Goal: Information Seeking & Learning: Learn about a topic

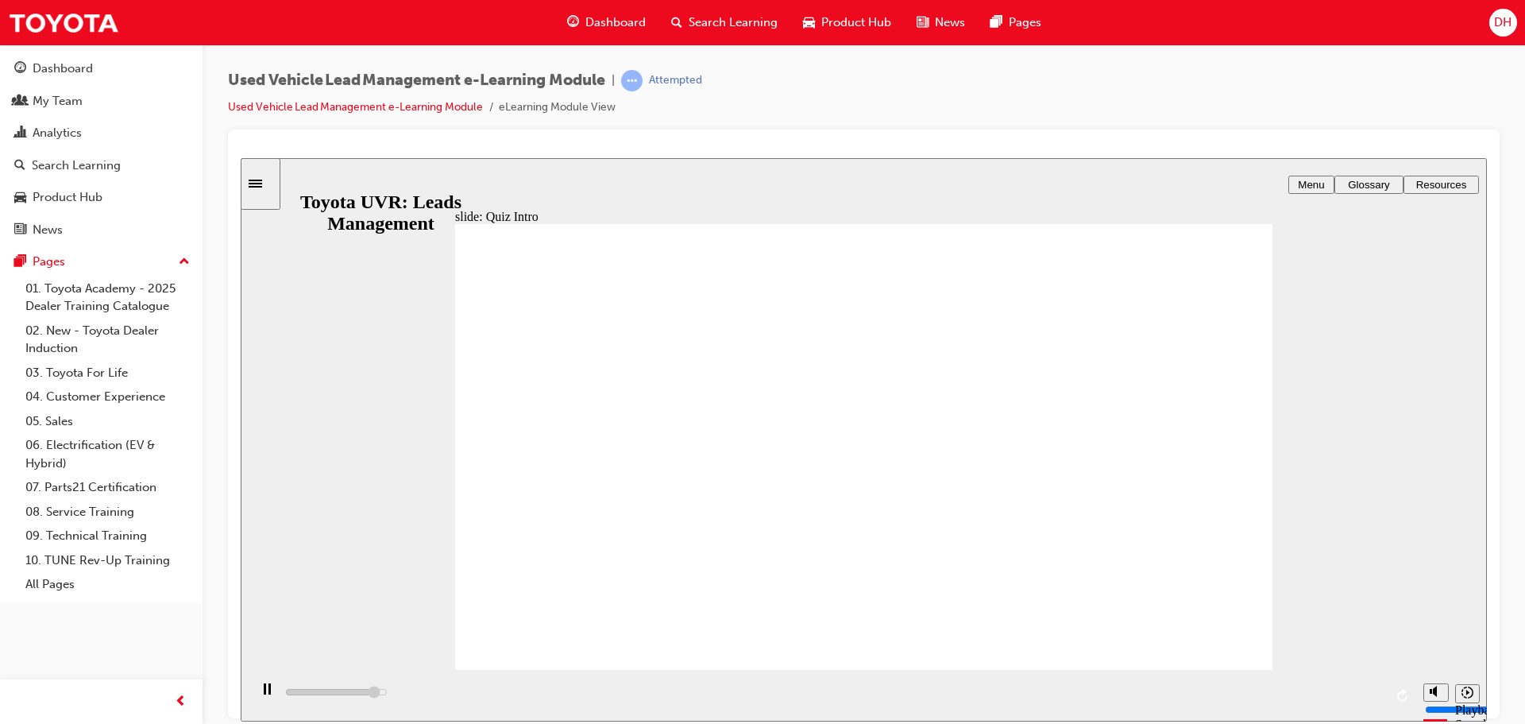
drag, startPoint x: 608, startPoint y: 461, endPoint x: 601, endPoint y: 426, distance: 35.7
drag, startPoint x: 627, startPoint y: 578, endPoint x: 625, endPoint y: 466, distance: 111.2
drag, startPoint x: 634, startPoint y: 578, endPoint x: 636, endPoint y: 541, distance: 36.6
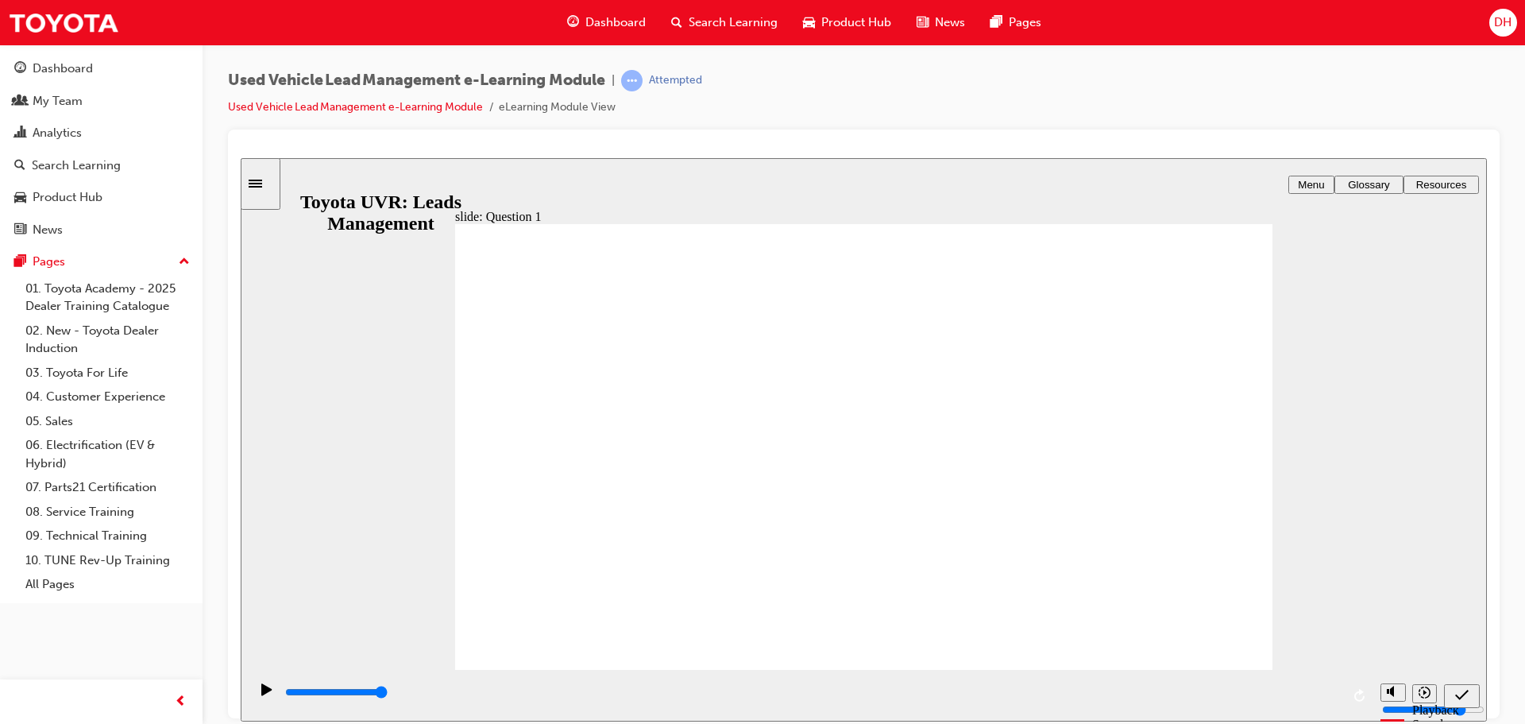
type input "5000"
checkbox input "true"
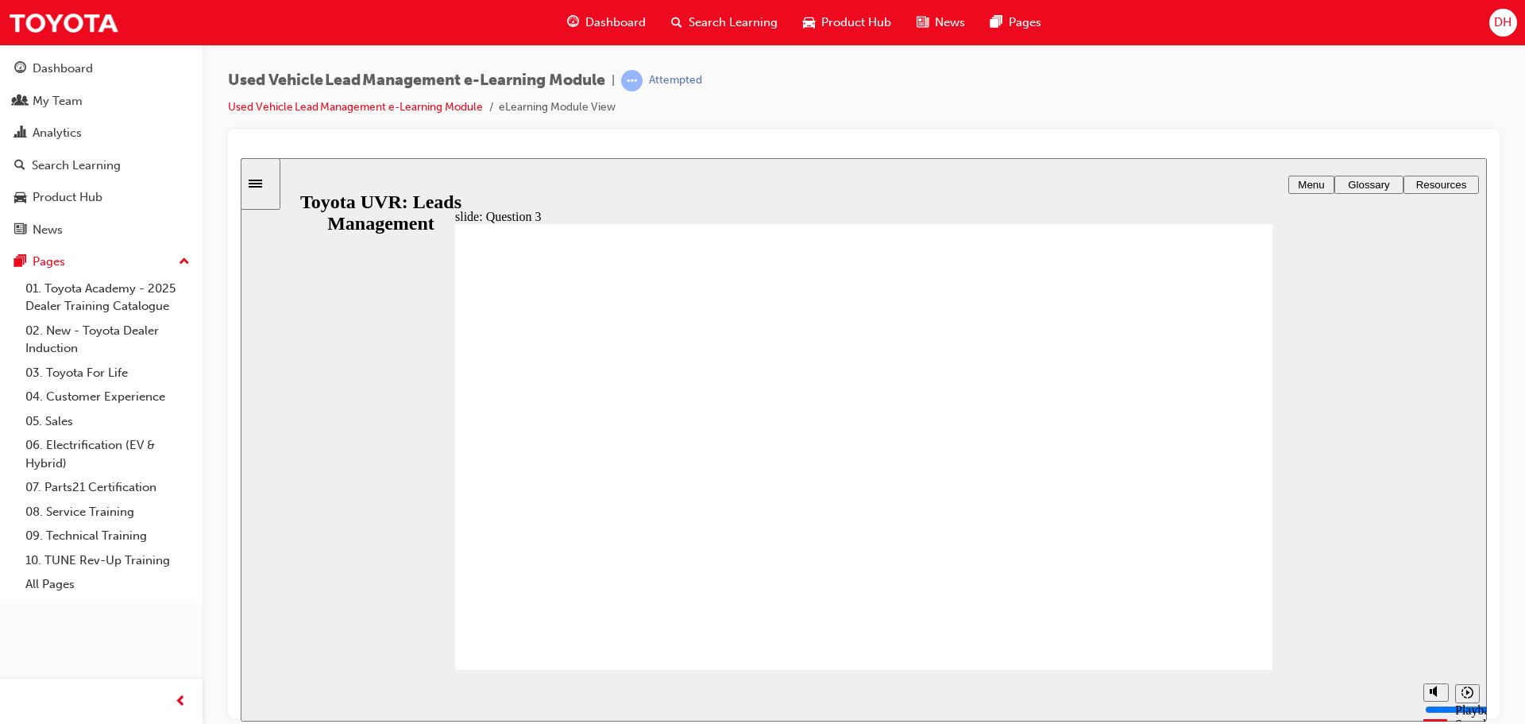
radio input "true"
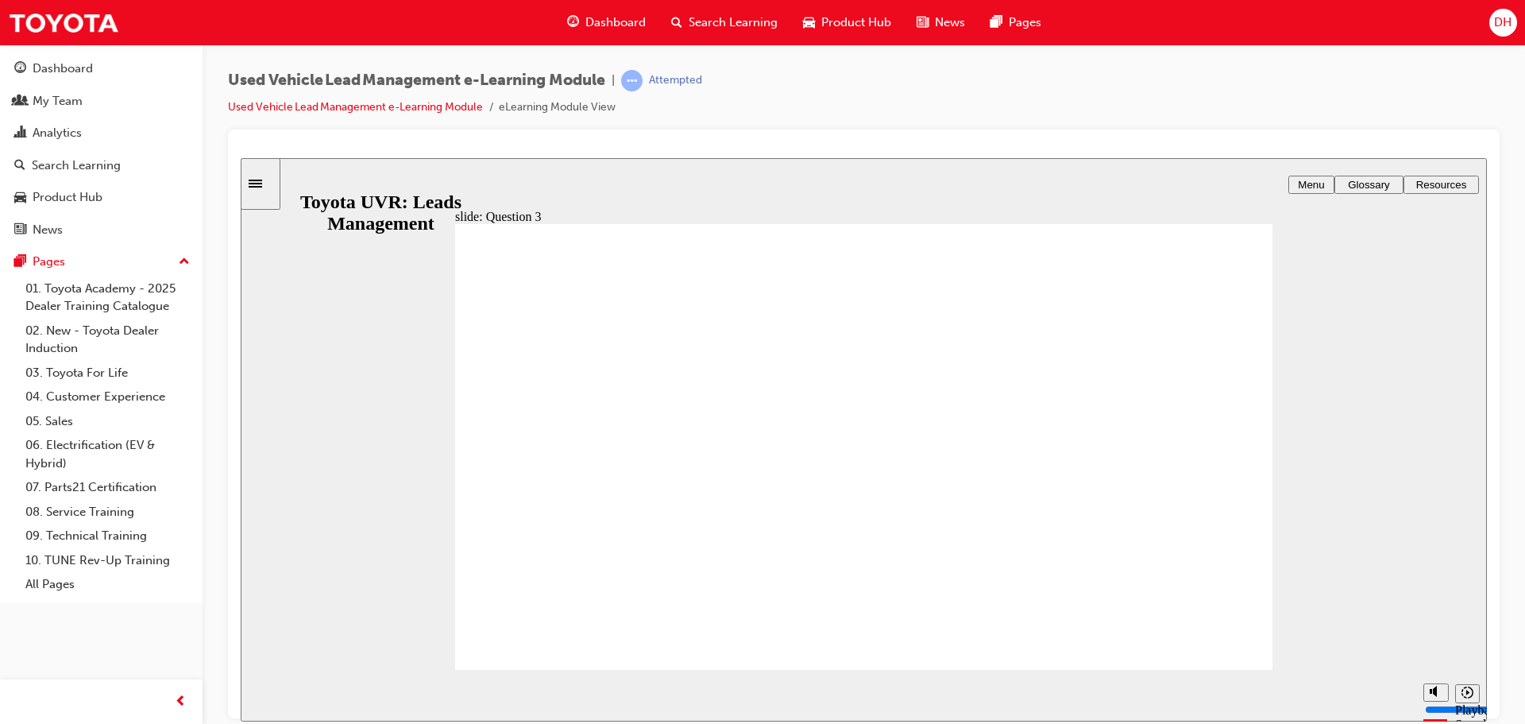
radio input "false"
radio input "true"
type input "5000"
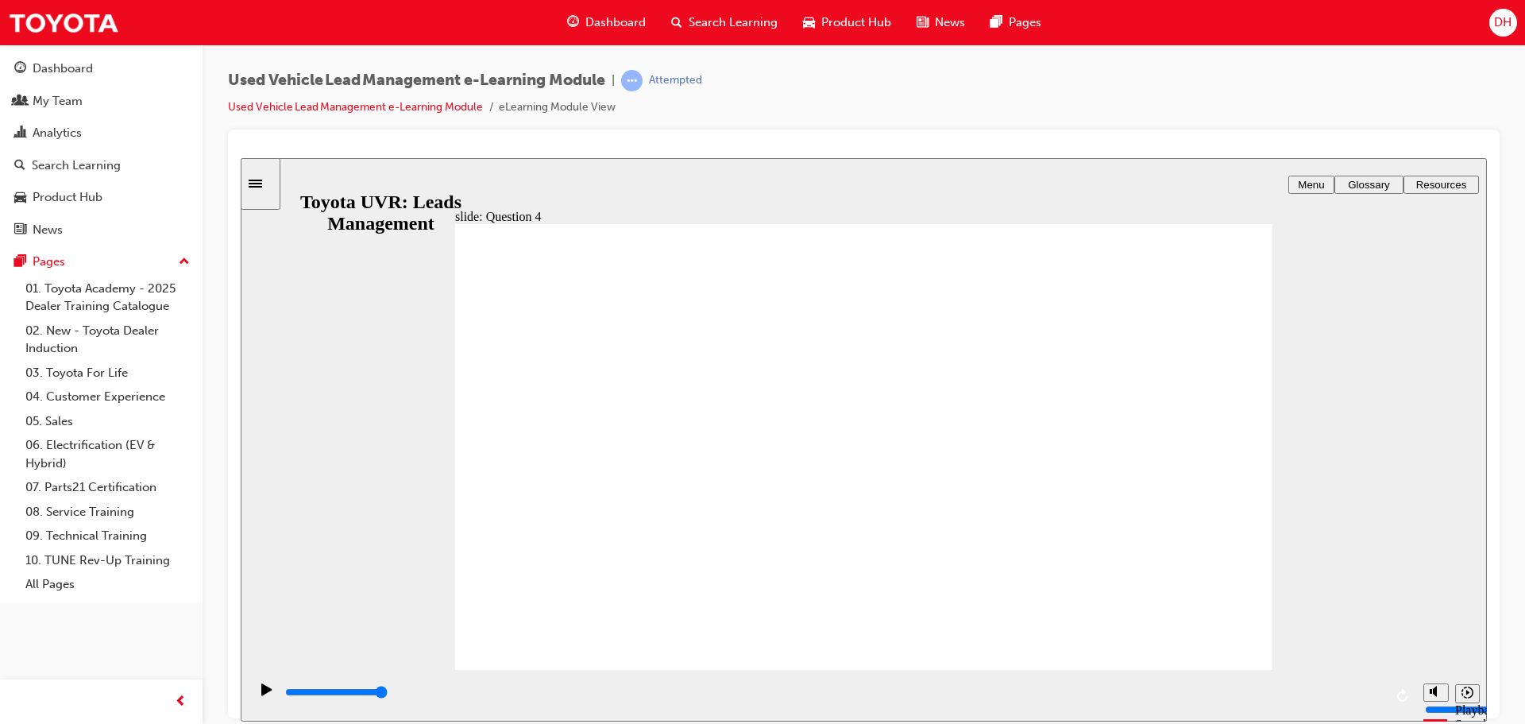
checkbox input "true"
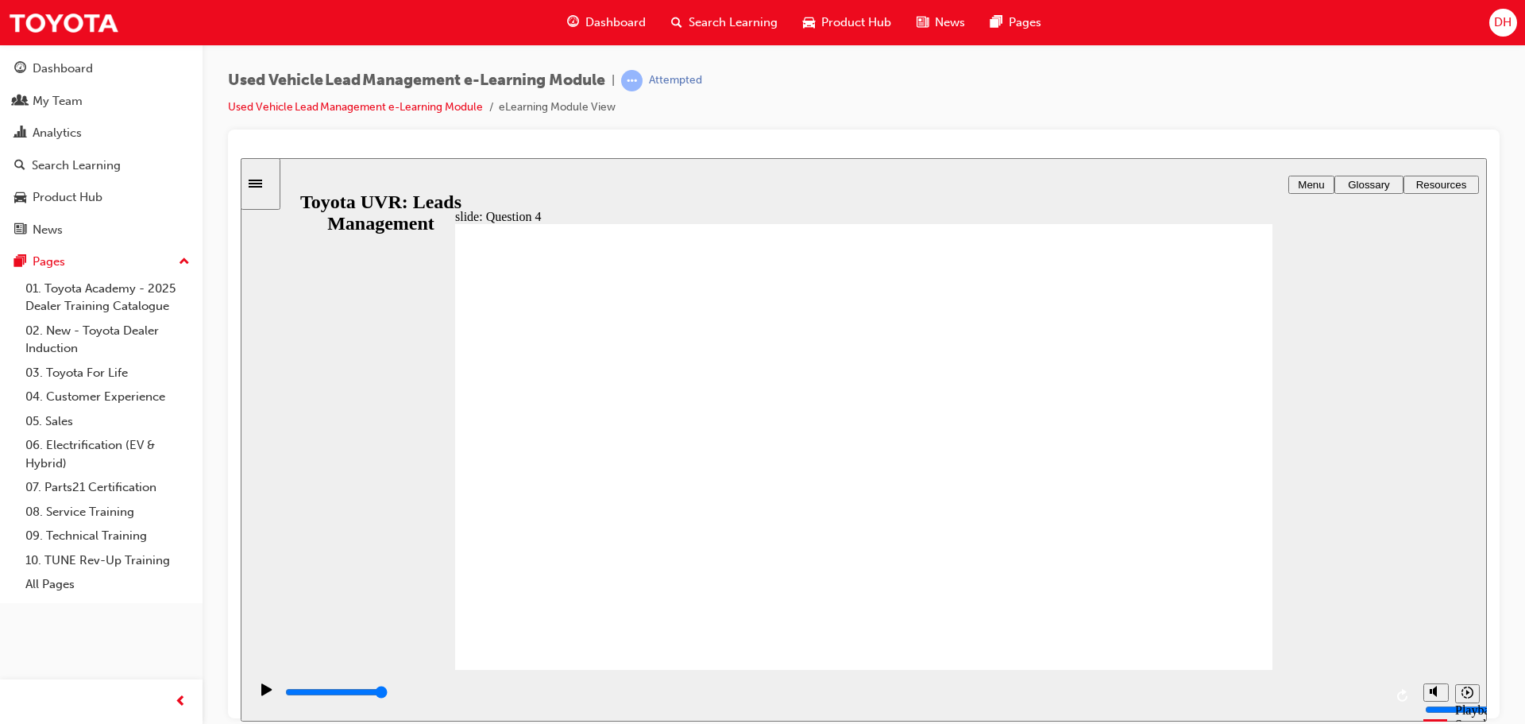
checkbox input "true"
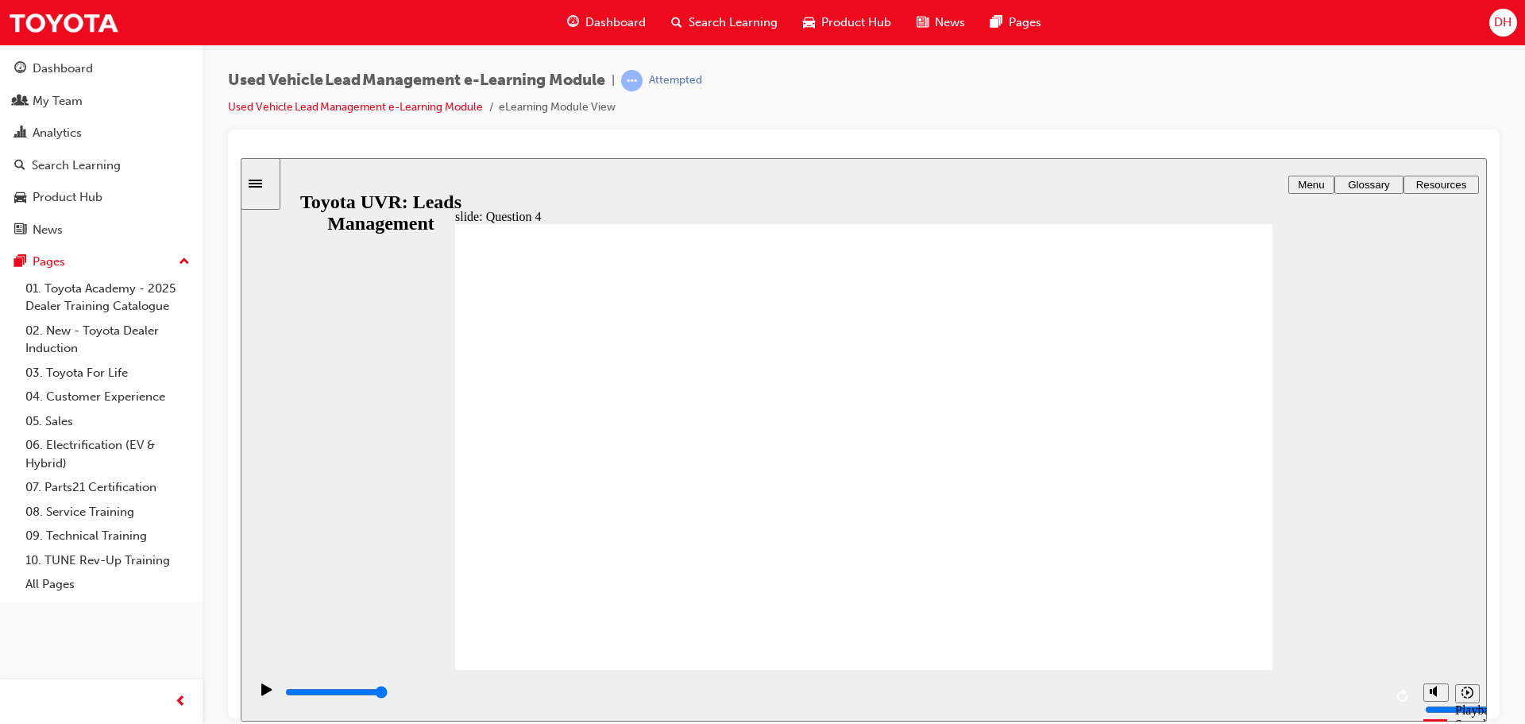
checkbox input "true"
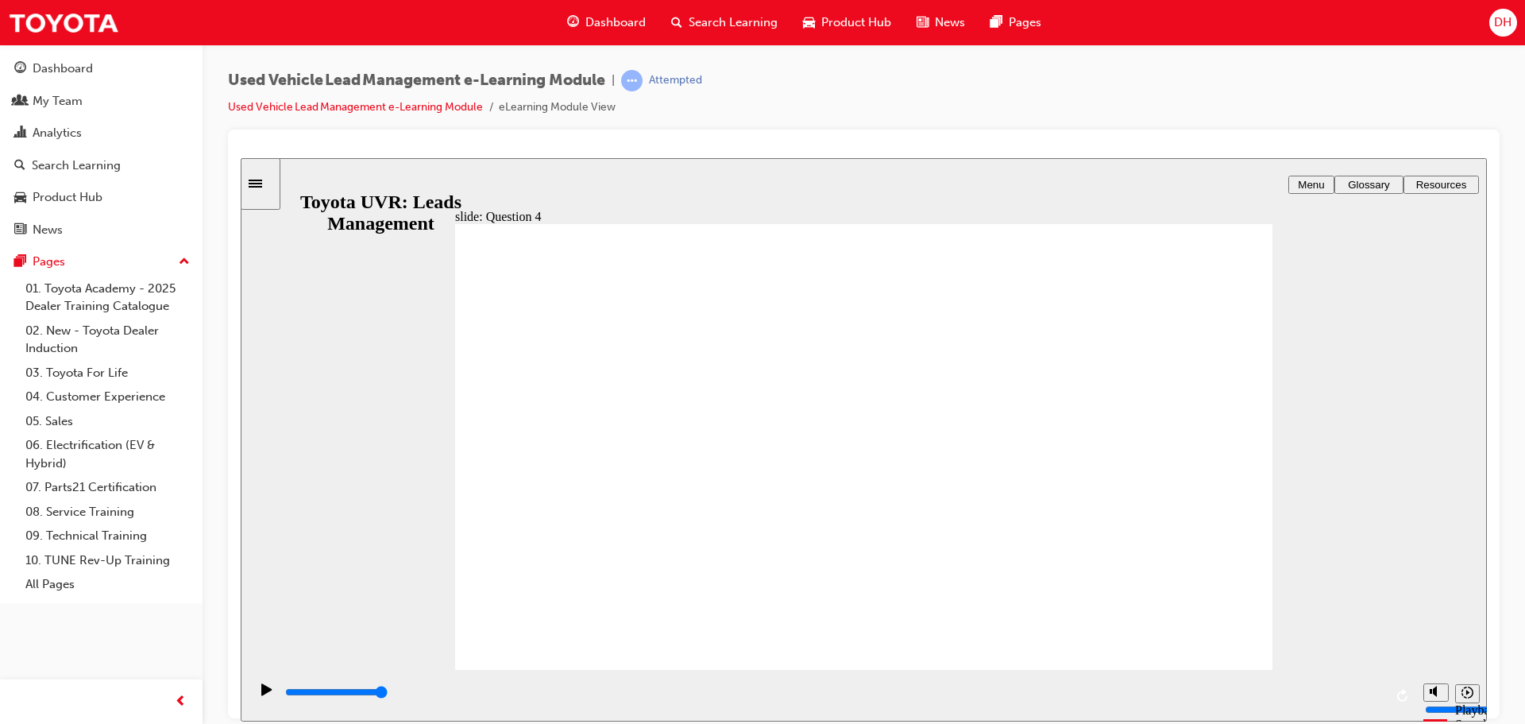
checkbox input "true"
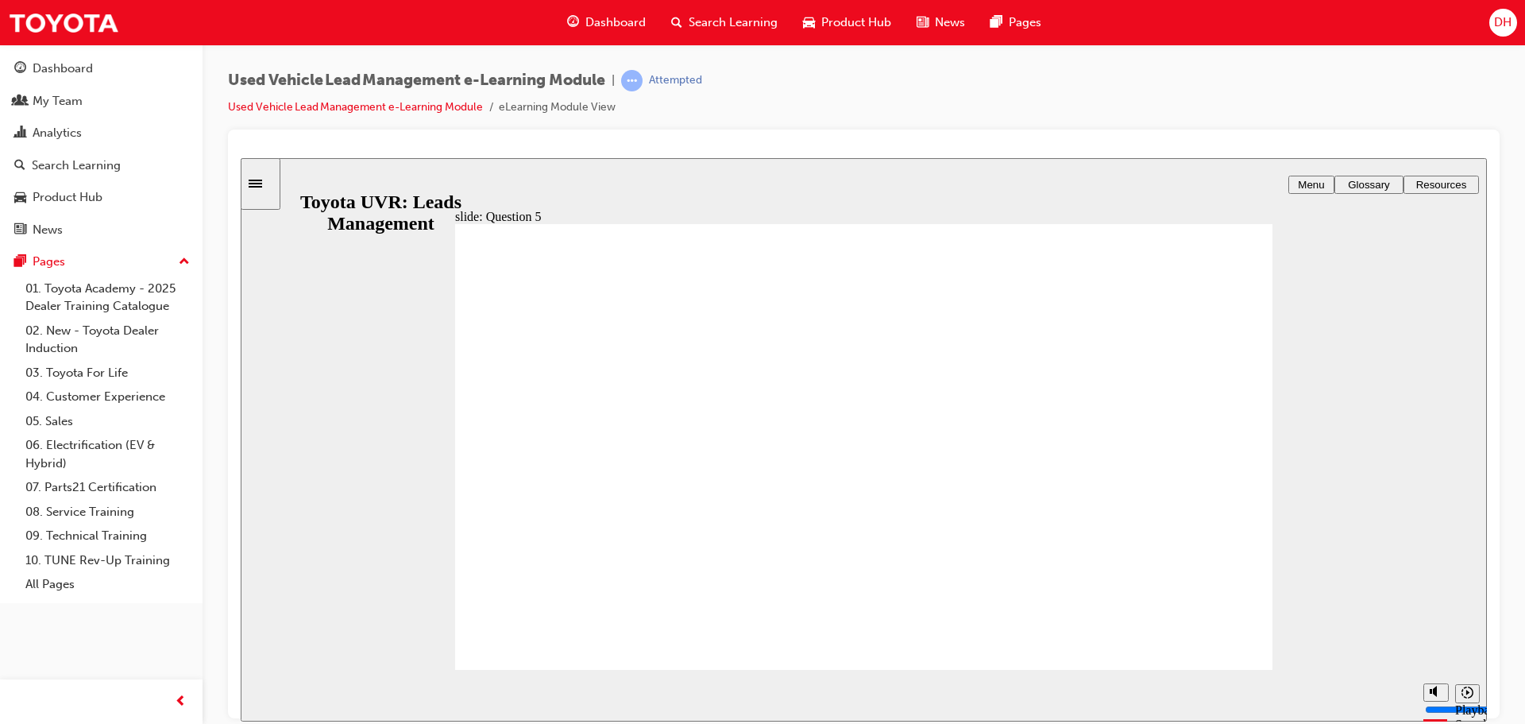
radio input "true"
radio input "false"
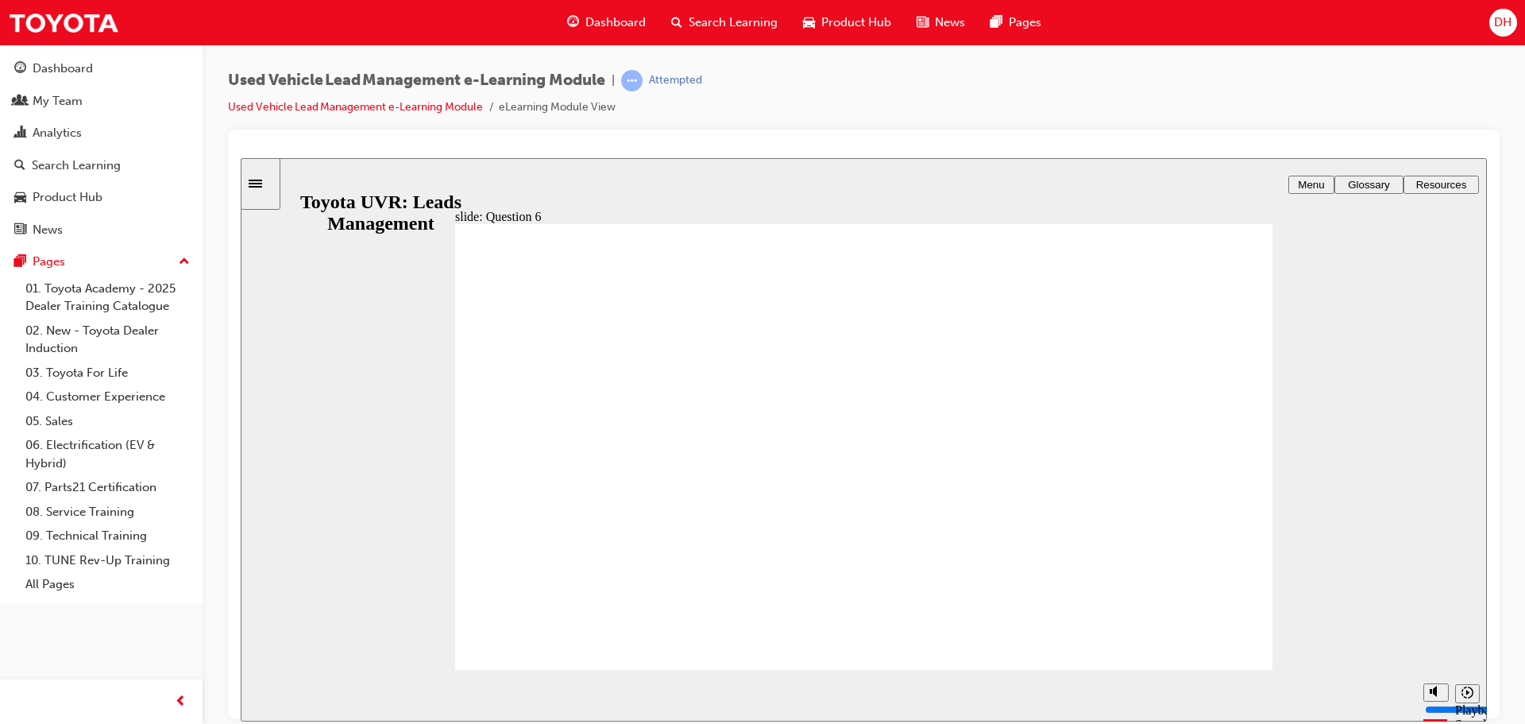
radio input "true"
type input "10100"
click at [64, 71] on div "Dashboard" at bounding box center [63, 69] width 60 height 18
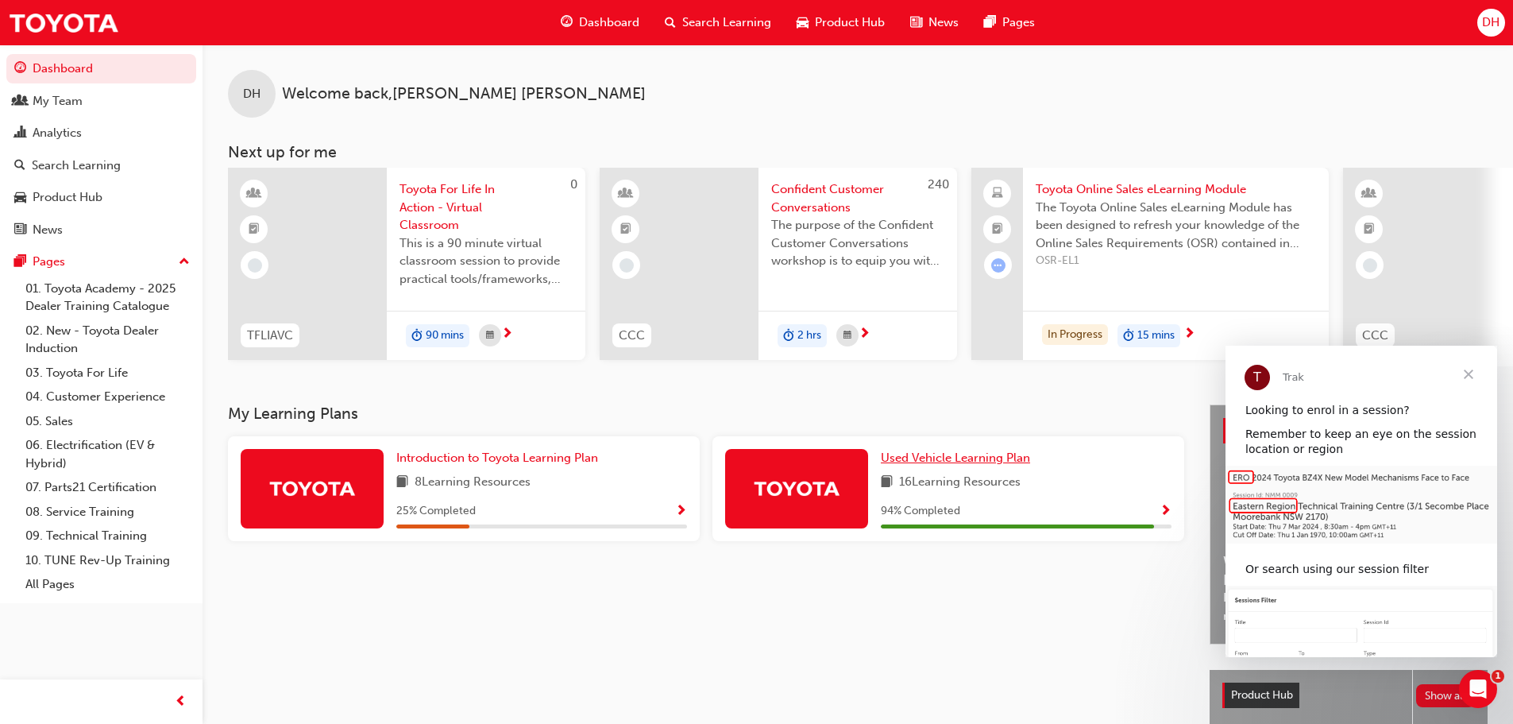
click at [938, 465] on span "Used Vehicle Learning Plan" at bounding box center [955, 457] width 149 height 14
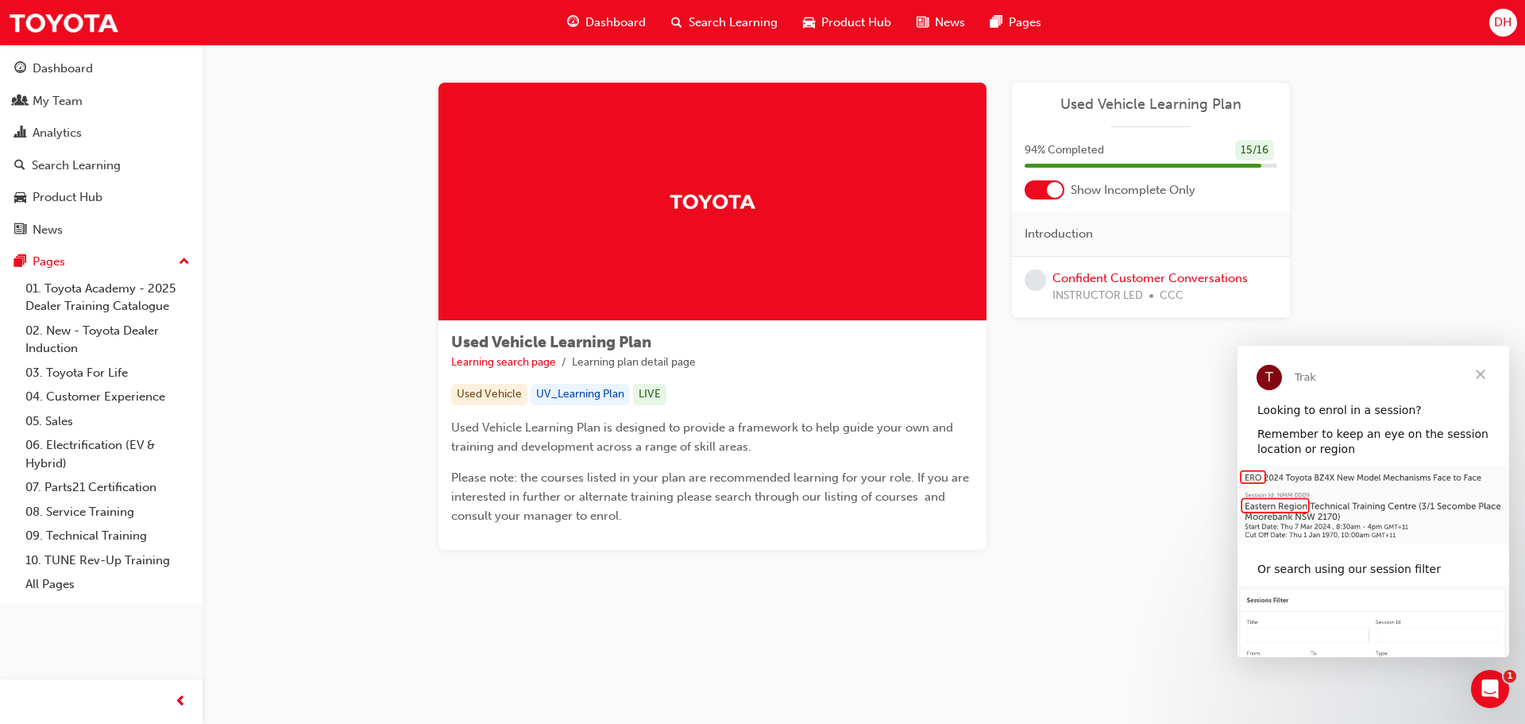
click at [1037, 277] on span "learningRecordVerb_NONE-icon" at bounding box center [1035, 279] width 21 height 21
click at [1090, 281] on link "Confident Customer Conversations" at bounding box center [1150, 278] width 195 height 14
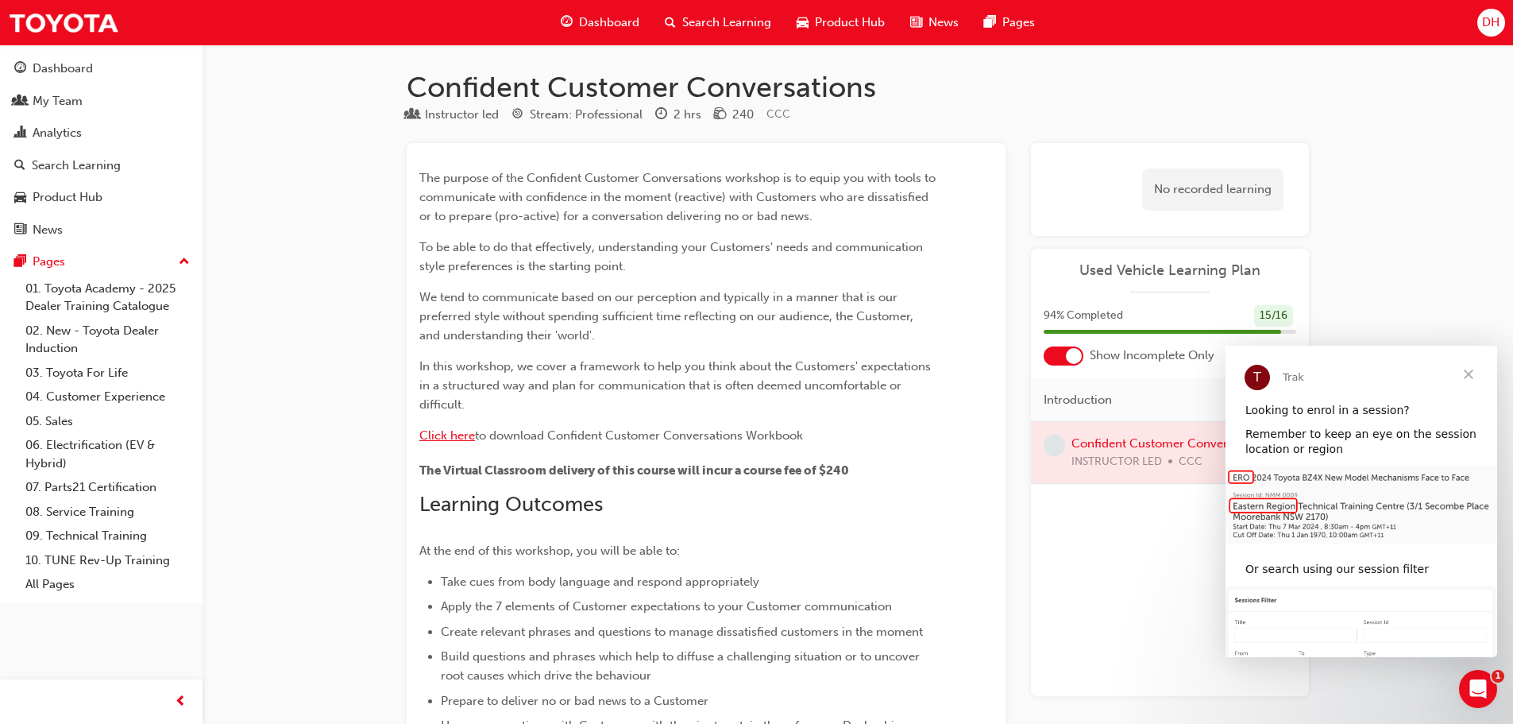
click at [439, 435] on span "Click here" at bounding box center [447, 435] width 56 height 14
